Goal: Task Accomplishment & Management: Manage account settings

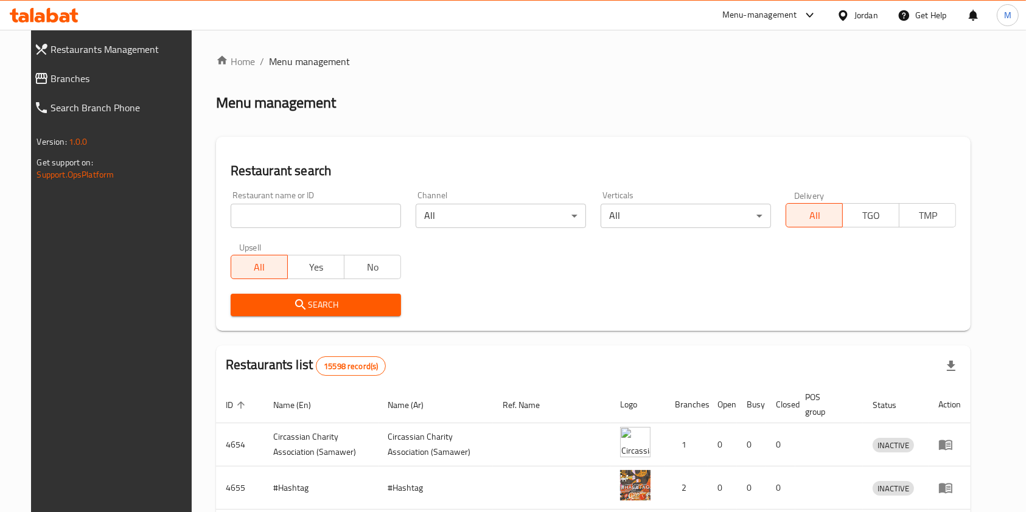
click at [279, 222] on input "search" at bounding box center [316, 216] width 170 height 24
type input "jabri"
click button "Search" at bounding box center [316, 305] width 170 height 23
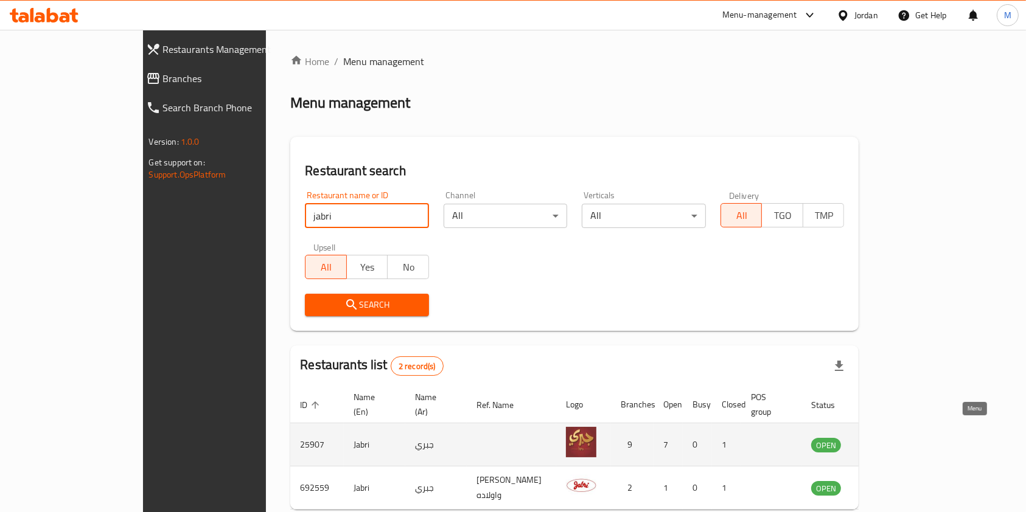
click at [889, 440] on icon "enhanced table" at bounding box center [881, 445] width 13 height 10
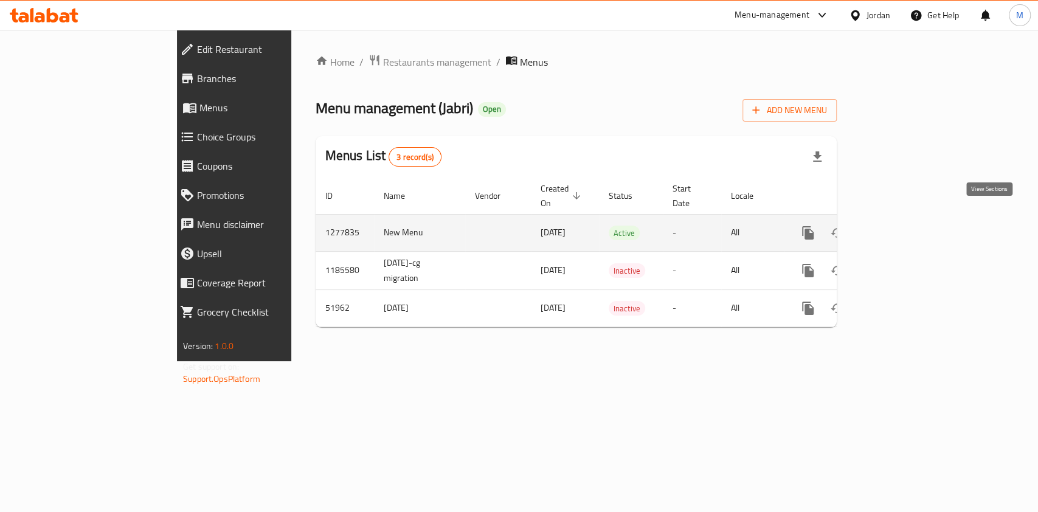
click at [911, 231] on link "enhanced table" at bounding box center [895, 232] width 29 height 29
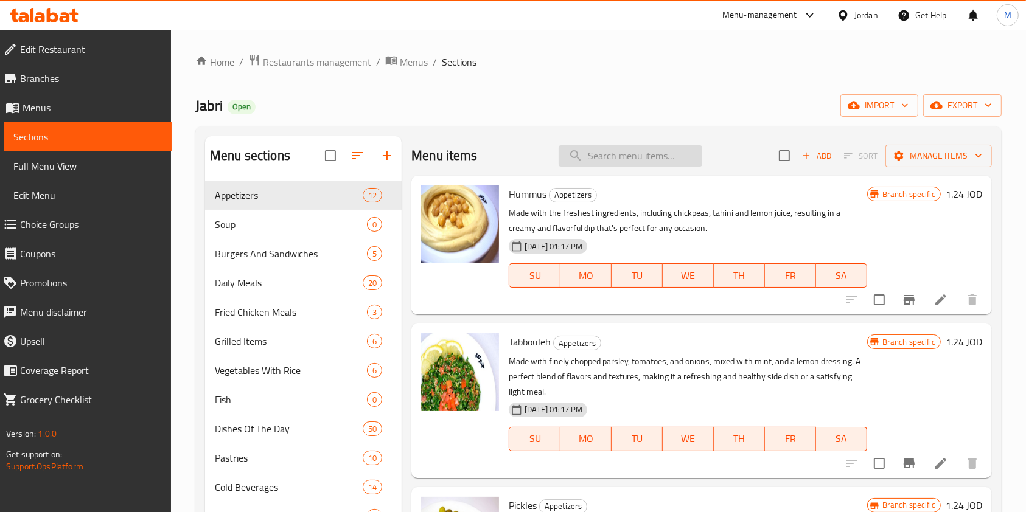
click at [627, 157] on input "search" at bounding box center [630, 155] width 144 height 21
type input "v"
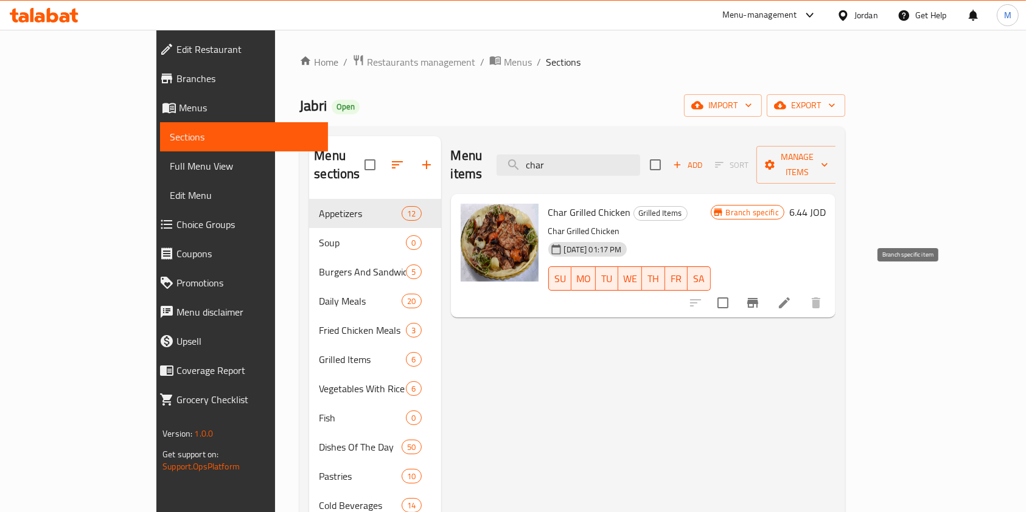
type input "char"
click at [758, 298] on icon "Branch-specific-item" at bounding box center [752, 303] width 11 height 10
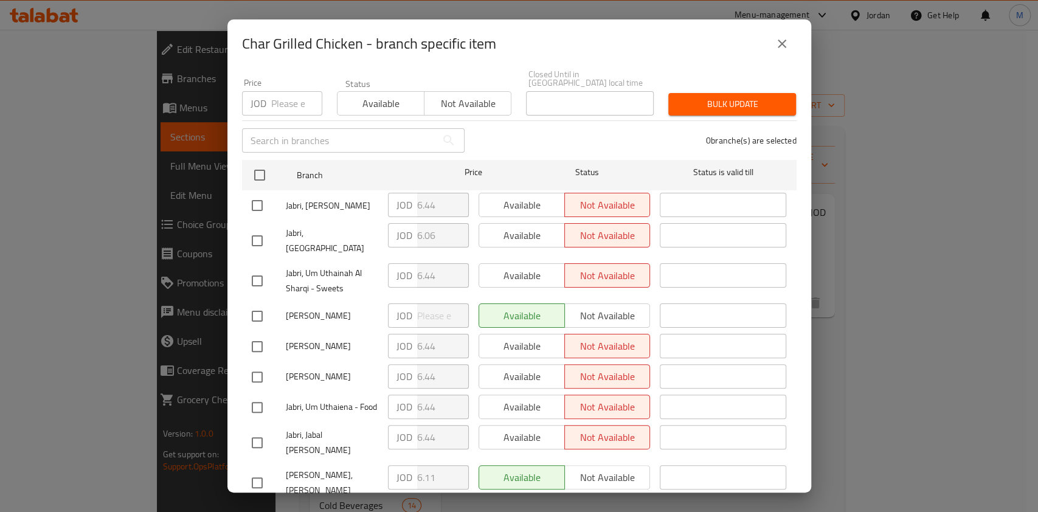
scroll to position [122, 0]
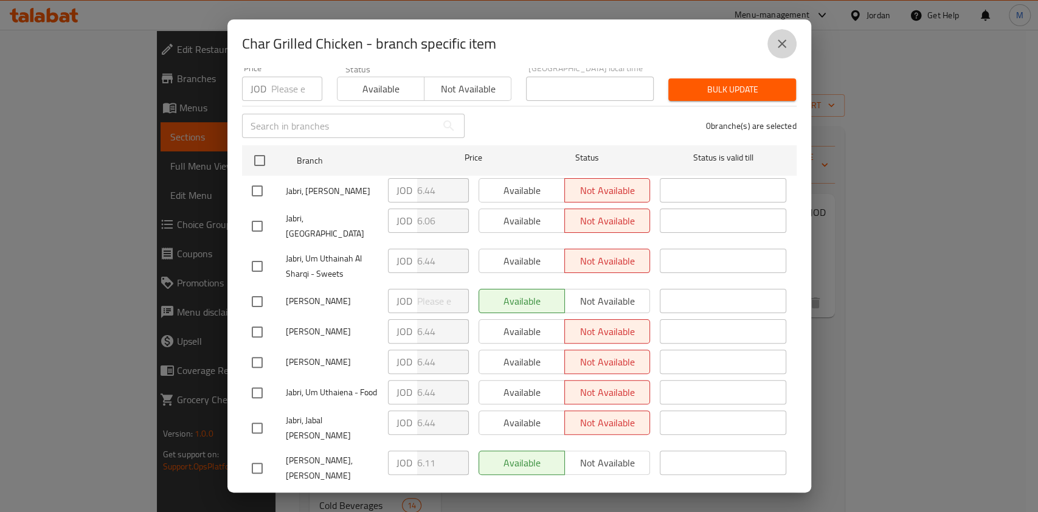
click at [788, 51] on button "close" at bounding box center [782, 43] width 29 height 29
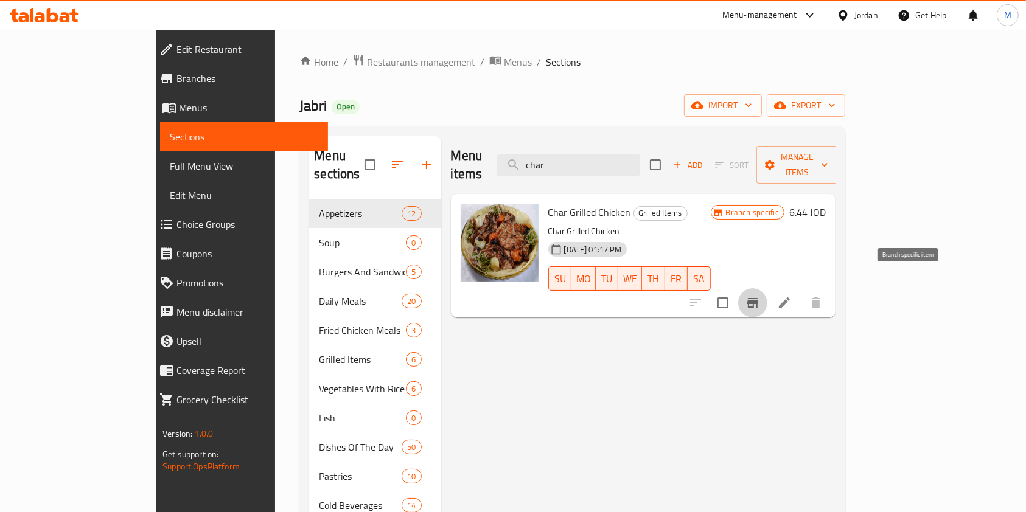
click at [758, 298] on icon "Branch-specific-item" at bounding box center [752, 303] width 11 height 10
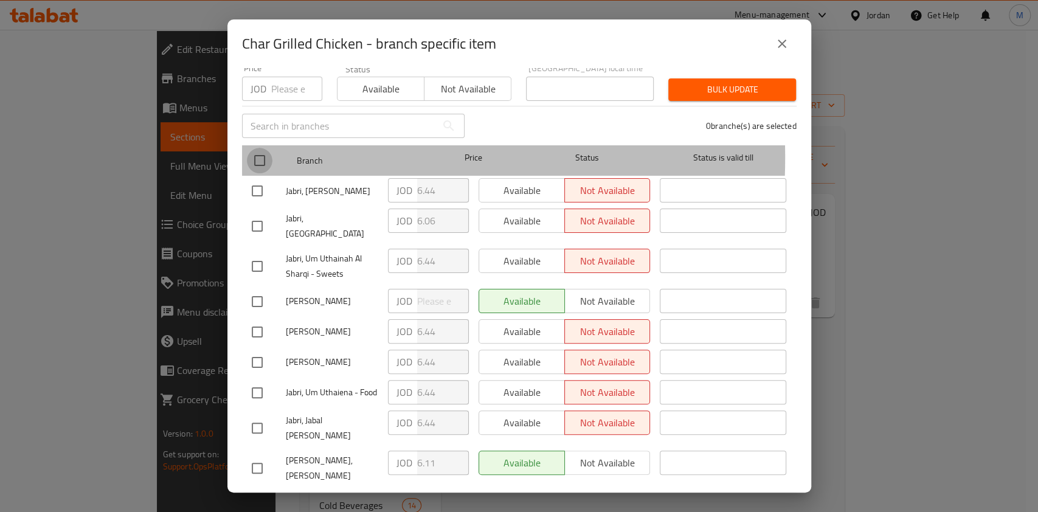
click at [259, 149] on input "checkbox" at bounding box center [260, 161] width 26 height 26
checkbox input "true"
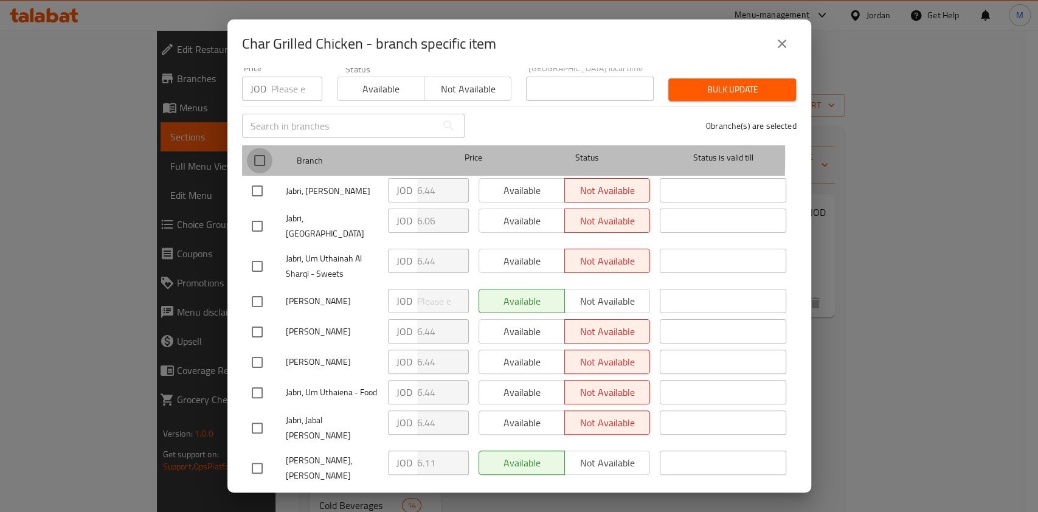
checkbox input "true"
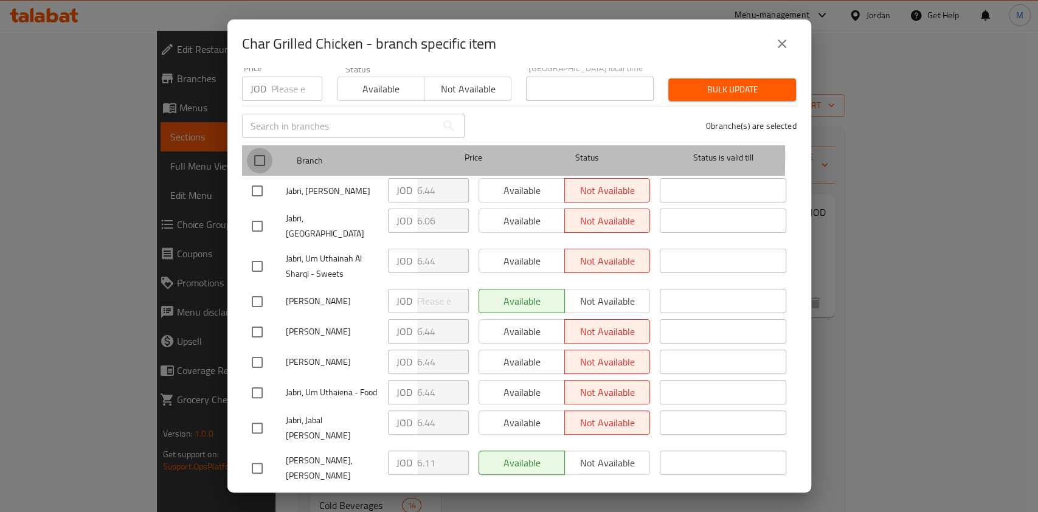
checkbox input "true"
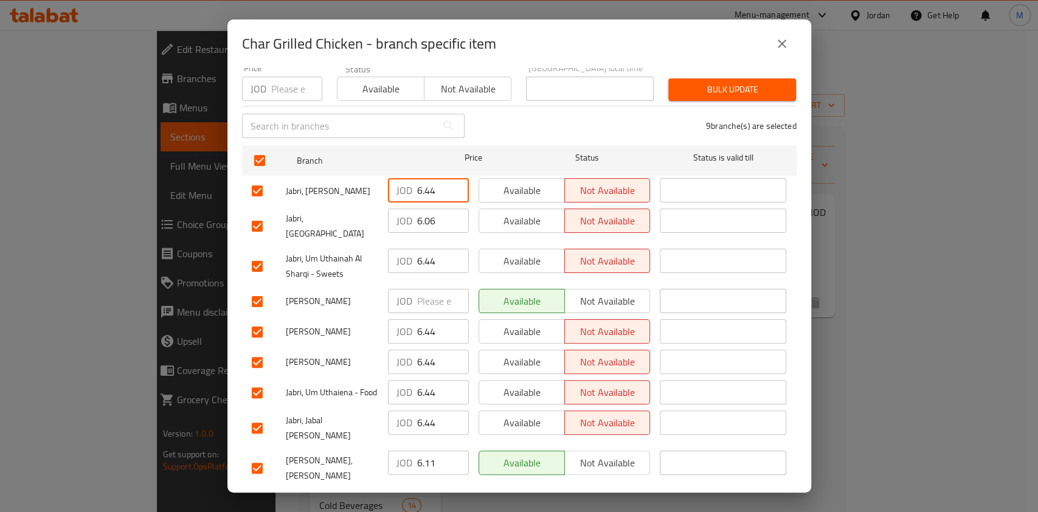
drag, startPoint x: 438, startPoint y: 184, endPoint x: 268, endPoint y: 210, distance: 172.3
click at [268, 210] on ul "Branch Price Status Status is valid till Jabri, Al Muqabalain JOD 6.44 ​ Availa…" at bounding box center [519, 317] width 555 height 353
click at [423, 216] on input "6.06" at bounding box center [443, 221] width 52 height 24
type input "6.44"
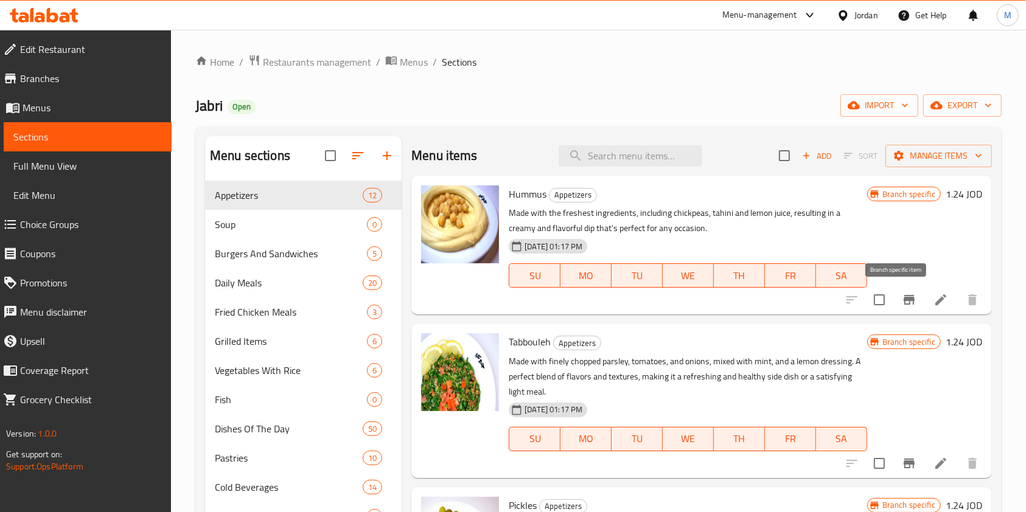
click at [906, 302] on button "Branch-specific-item" at bounding box center [908, 299] width 29 height 29
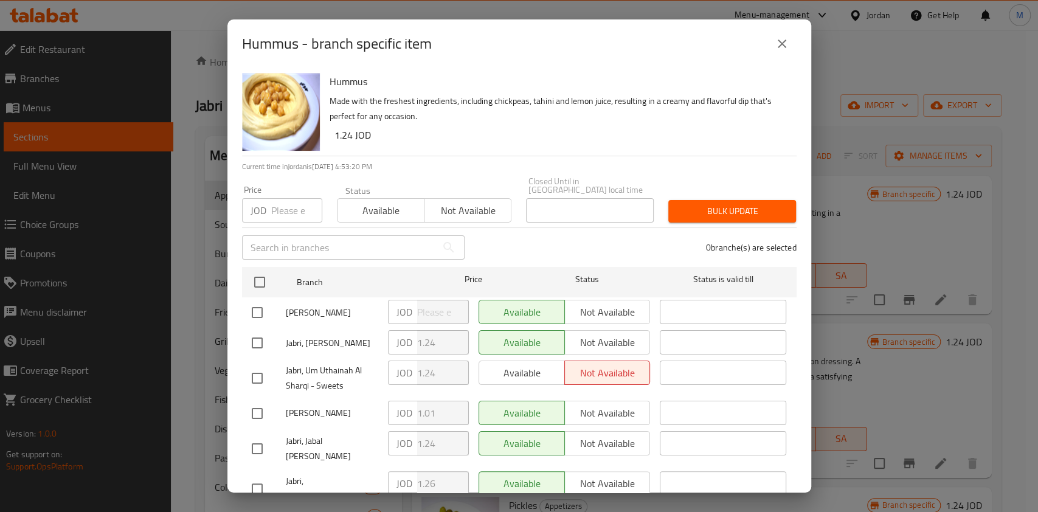
click at [780, 50] on icon "close" at bounding box center [782, 43] width 15 height 15
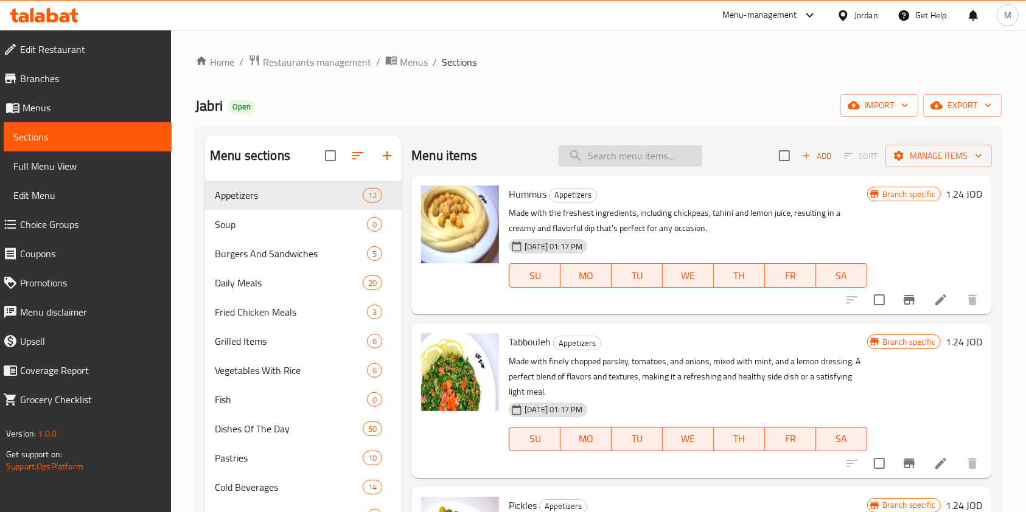
click at [650, 154] on input "search" at bounding box center [630, 155] width 144 height 21
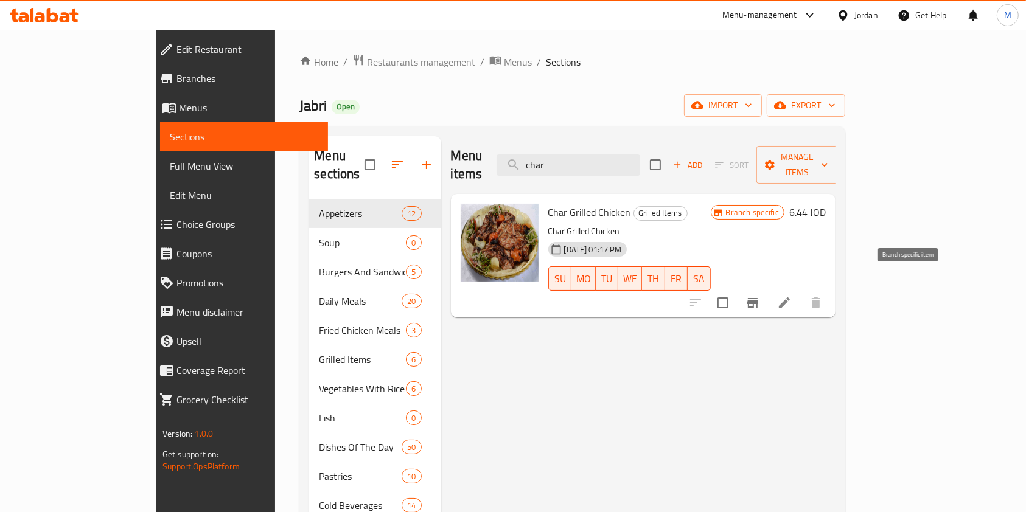
type input "char"
click at [760, 296] on icon "Branch-specific-item" at bounding box center [752, 303] width 15 height 15
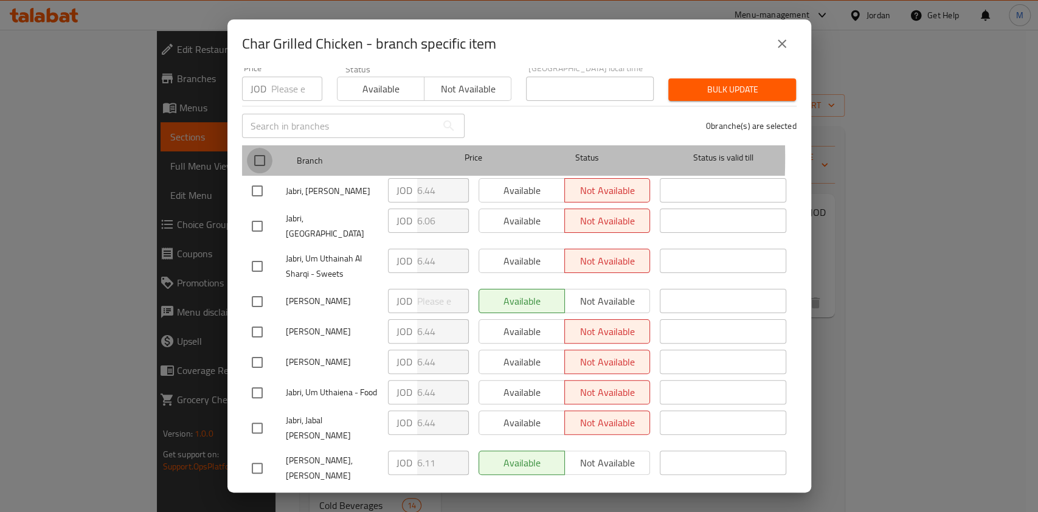
click at [261, 151] on input "checkbox" at bounding box center [260, 161] width 26 height 26
checkbox input "true"
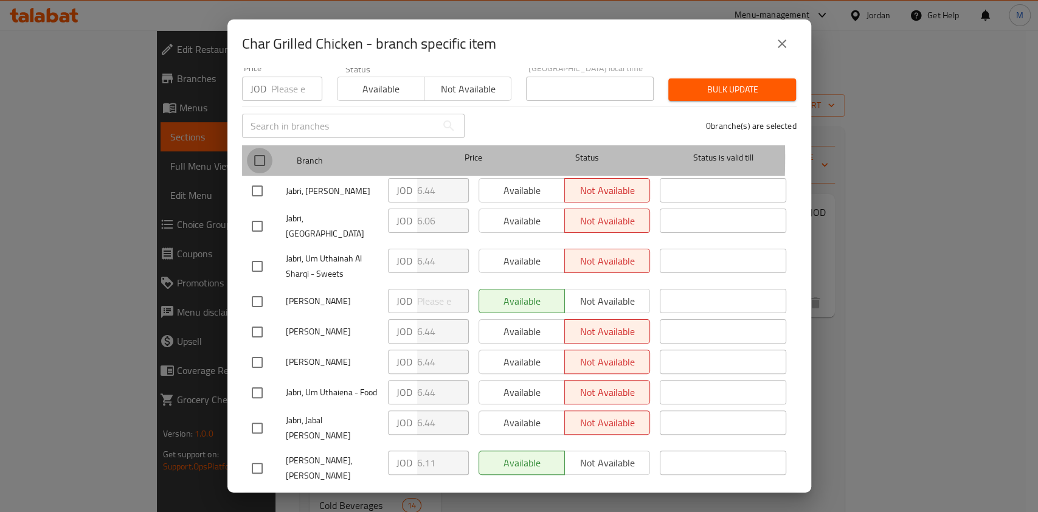
checkbox input "true"
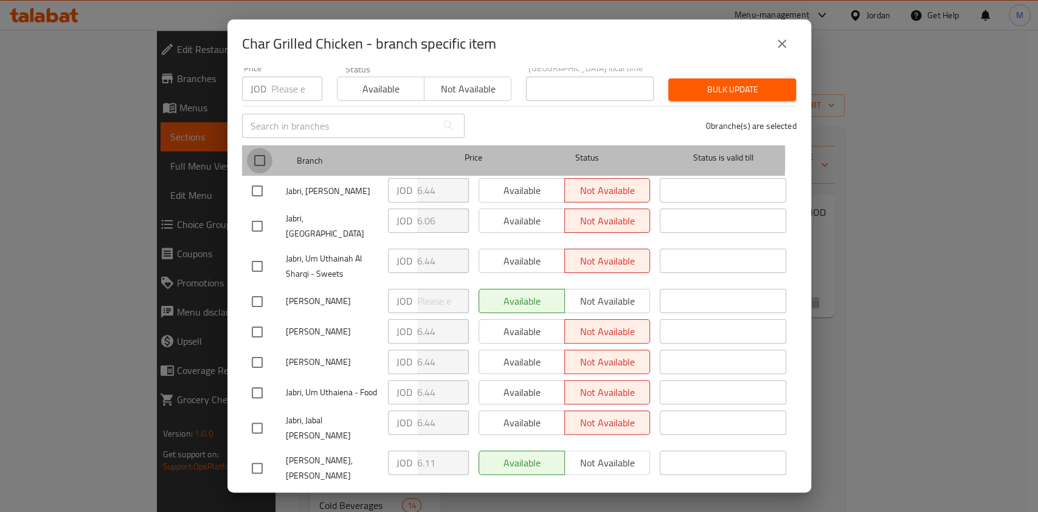
checkbox input "true"
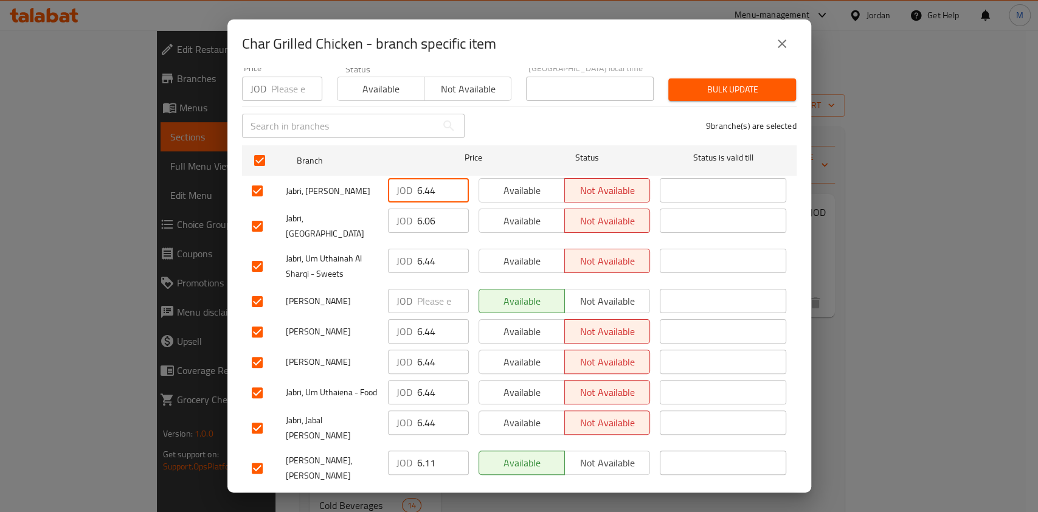
drag, startPoint x: 435, startPoint y: 184, endPoint x: 259, endPoint y: 169, distance: 176.5
click at [259, 173] on div "Jabri, [PERSON_NAME] JOD 6.44 ​ Available Not available ​" at bounding box center [519, 190] width 545 height 35
type input "6"
type input "6.94"
click at [419, 214] on input "6.06" at bounding box center [443, 221] width 52 height 24
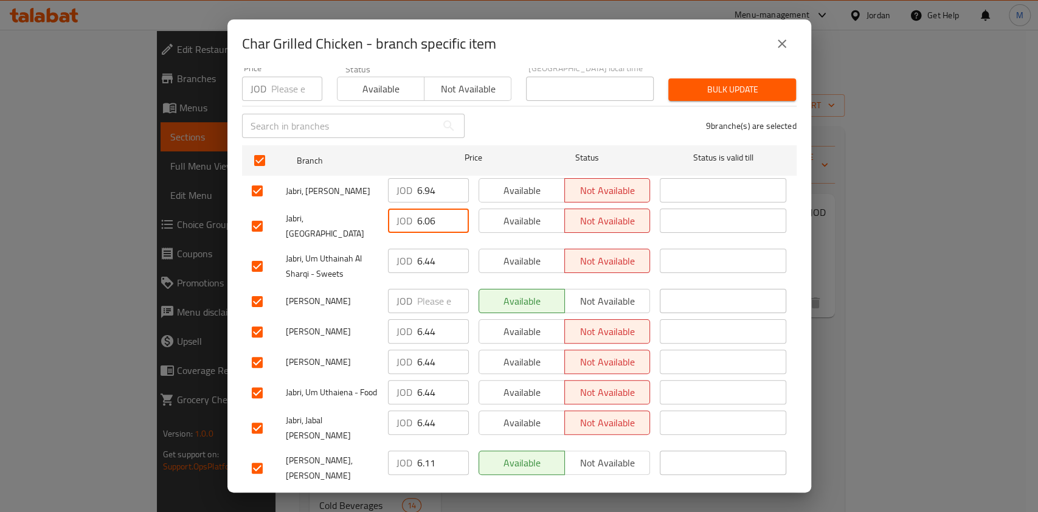
paste input "94"
type input "6.94"
click at [423, 289] on input "number" at bounding box center [443, 301] width 52 height 24
paste input "6.94"
type input "6.94"
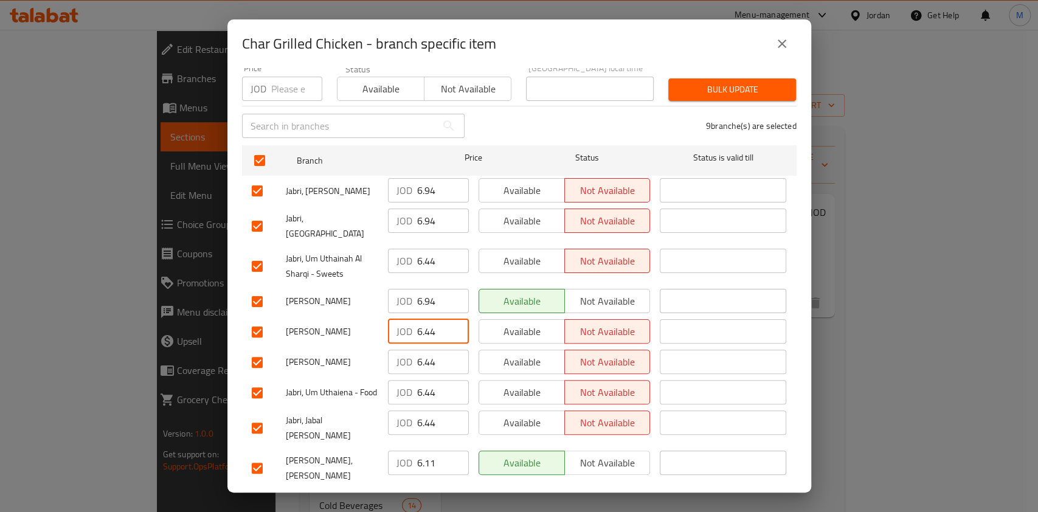
paste input "9"
click at [423, 319] on input "6.94" at bounding box center [443, 331] width 52 height 24
type input "6.94"
paste input "9"
click at [422, 350] on input "6.94" at bounding box center [443, 362] width 52 height 24
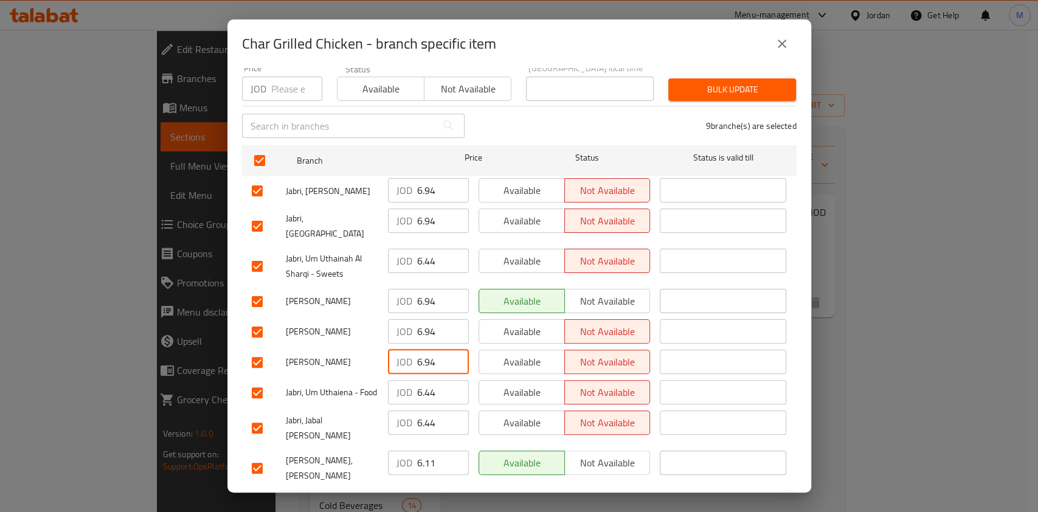
type input "6.94"
paste input "9"
click at [425, 380] on input "6.44" at bounding box center [443, 392] width 52 height 24
type input "6.94"
paste input "9"
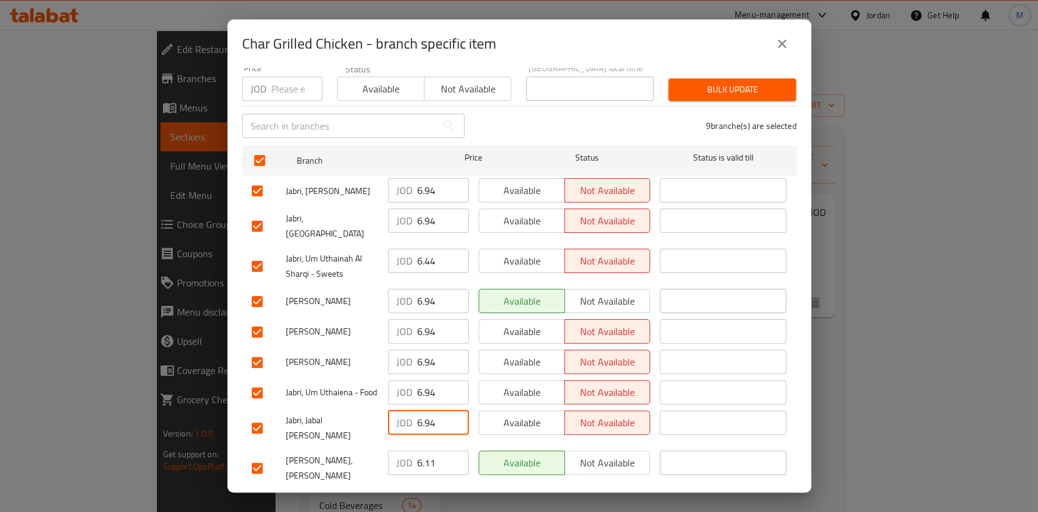
click at [426, 421] on input "6.94" at bounding box center [443, 423] width 52 height 24
type input "6.94"
paste input "94"
click at [425, 451] on input "6.94" at bounding box center [443, 463] width 52 height 24
type input "6.94"
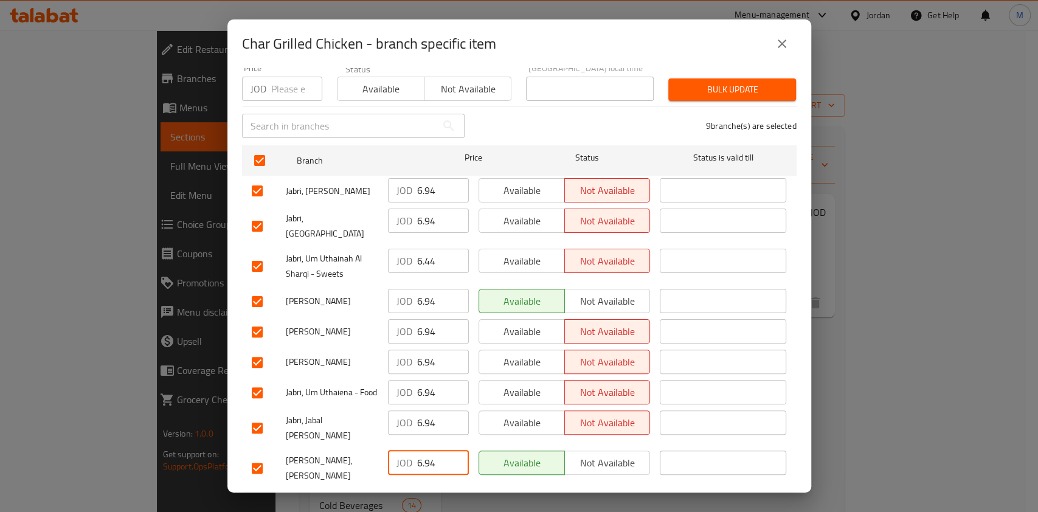
click at [447, 497] on span "Save" at bounding box center [519, 504] width 535 height 15
